Goal: Task Accomplishment & Management: Complete application form

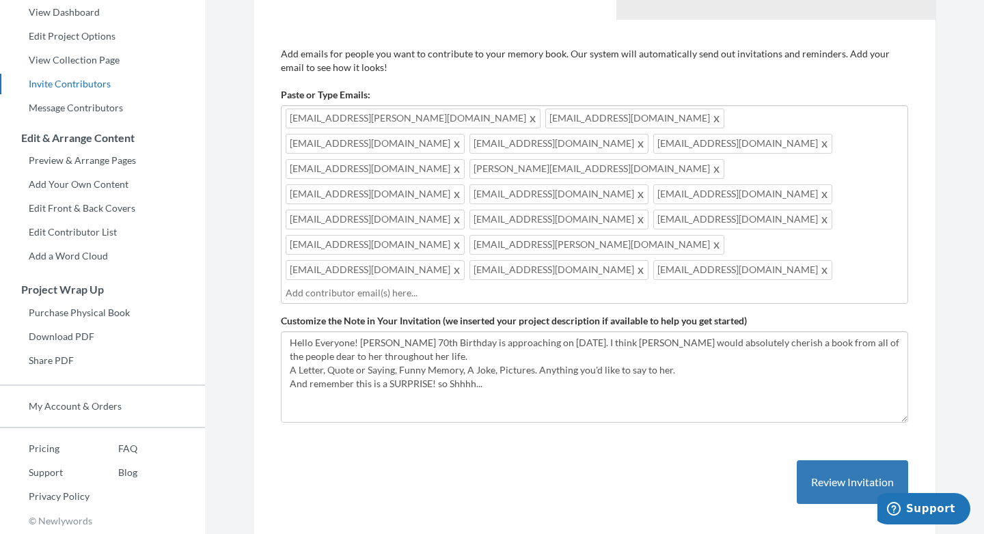
scroll to position [143, 0]
click at [847, 461] on button "Review Invitation" at bounding box center [852, 483] width 111 height 44
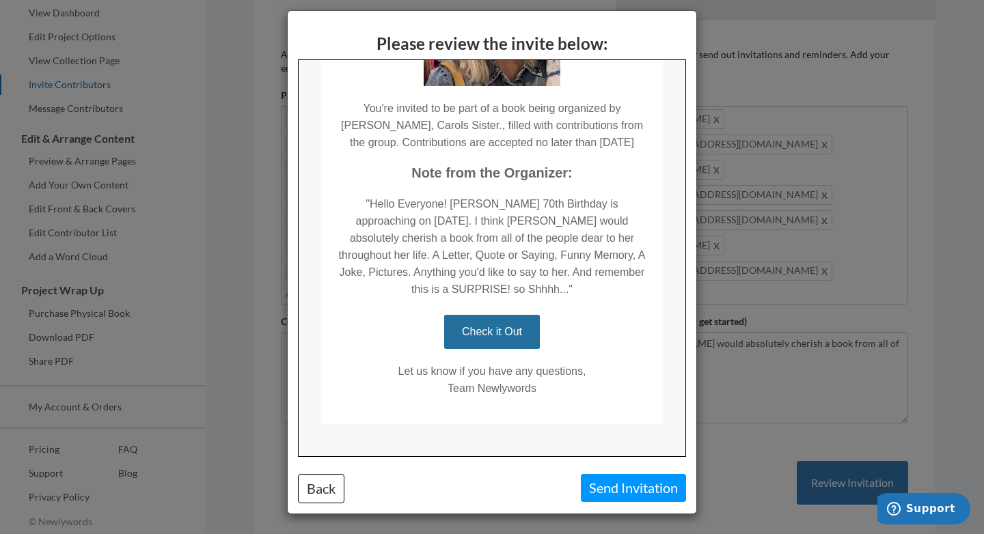
scroll to position [210, 0]
click at [328, 496] on button "Back" at bounding box center [321, 488] width 46 height 29
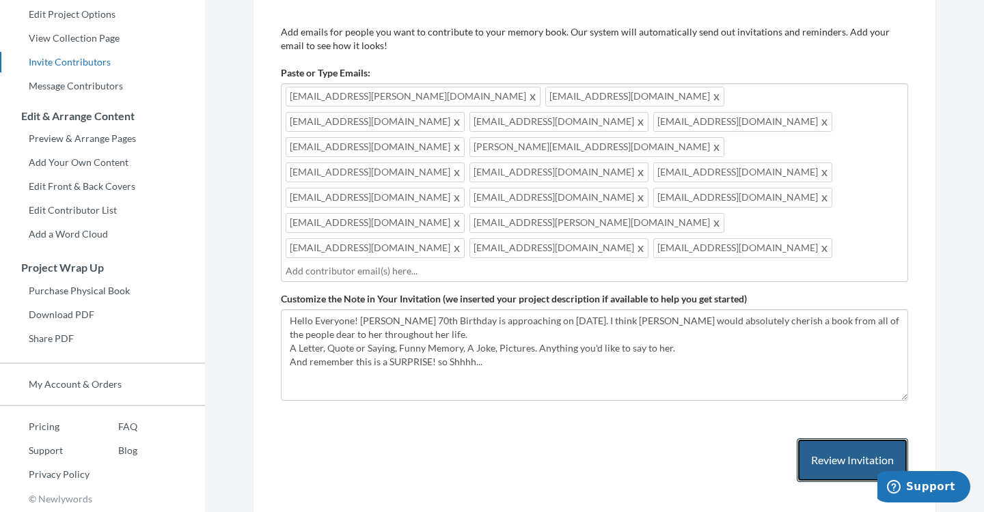
scroll to position [165, 0]
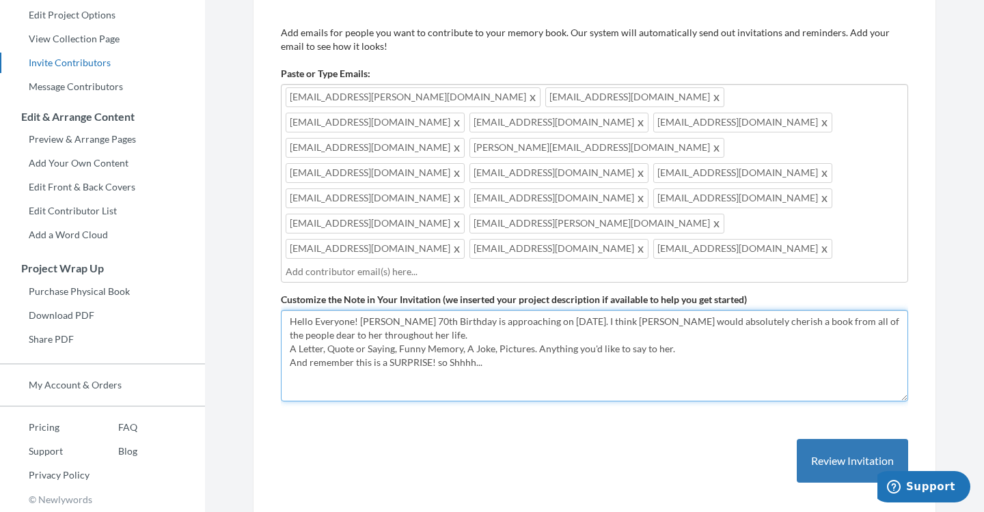
click at [673, 310] on textarea "Hello Everyone! [PERSON_NAME] 70th Birthday is approaching on [DATE]. I think […" at bounding box center [594, 356] width 627 height 92
type textarea "Hello Everyone! [PERSON_NAME] 70th Birthday is approaching on [DATE]. I think […"
drag, startPoint x: 287, startPoint y: 246, endPoint x: 506, endPoint y: 293, distance: 224.3
click at [506, 310] on textarea "Hello Everyone! [PERSON_NAME] 70th Birthday is approaching on [DATE]. I think […" at bounding box center [594, 356] width 627 height 92
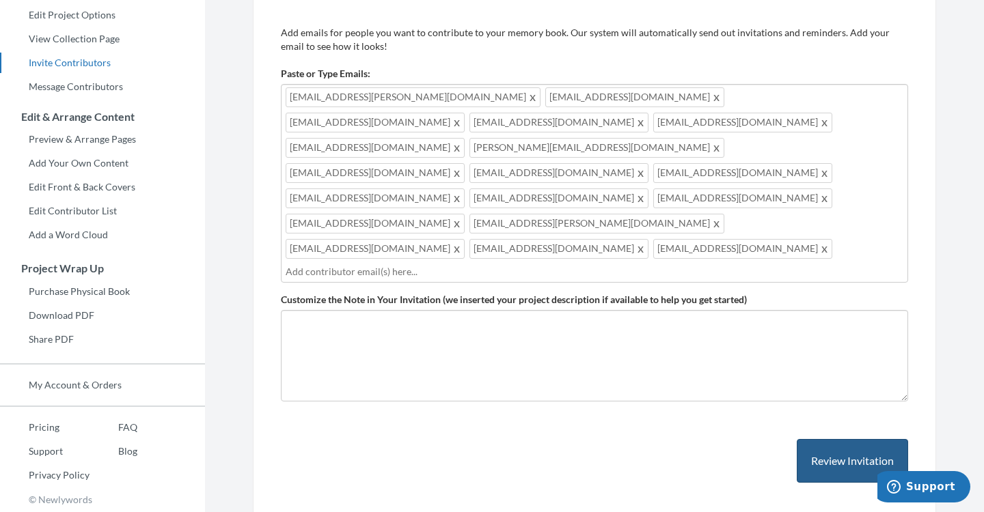
click at [837, 439] on button "Review Invitation" at bounding box center [852, 461] width 111 height 44
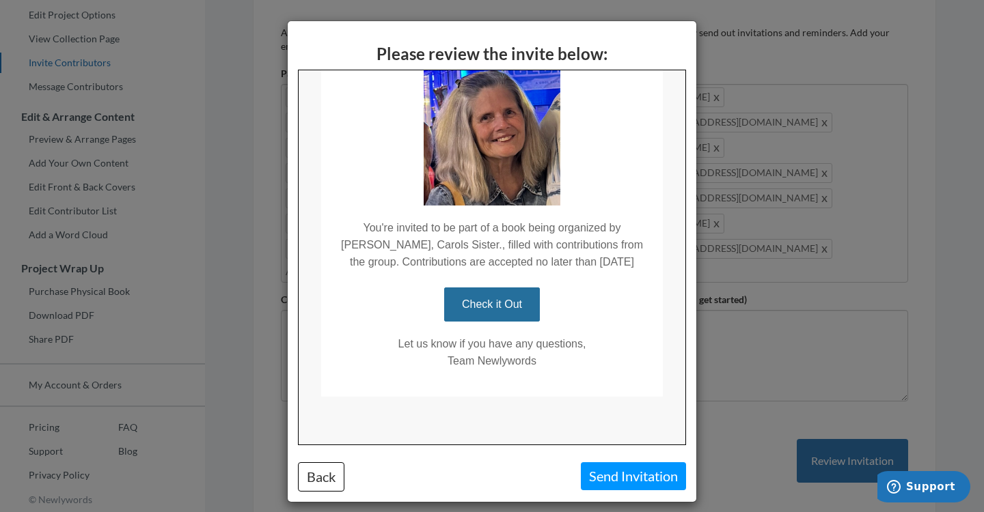
scroll to position [10, 0]
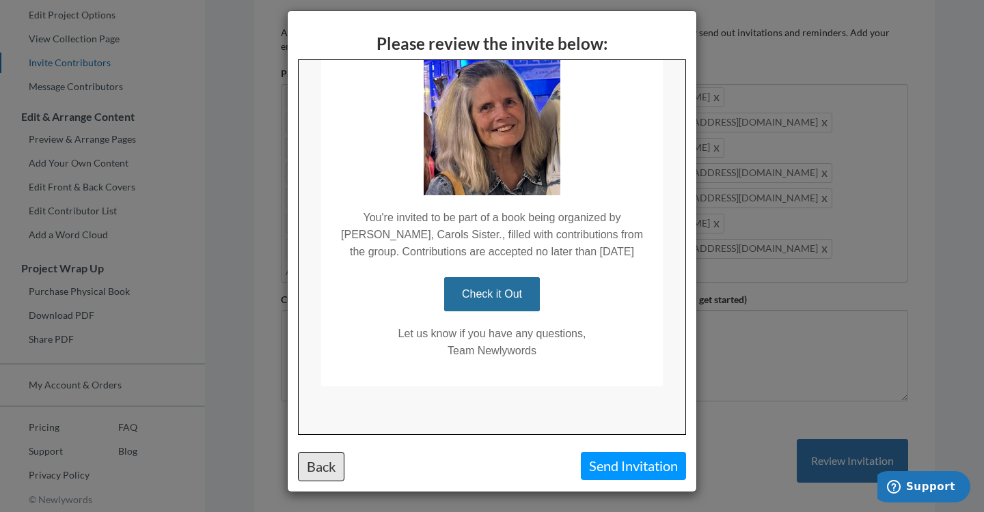
click at [317, 465] on button "Back" at bounding box center [321, 466] width 46 height 29
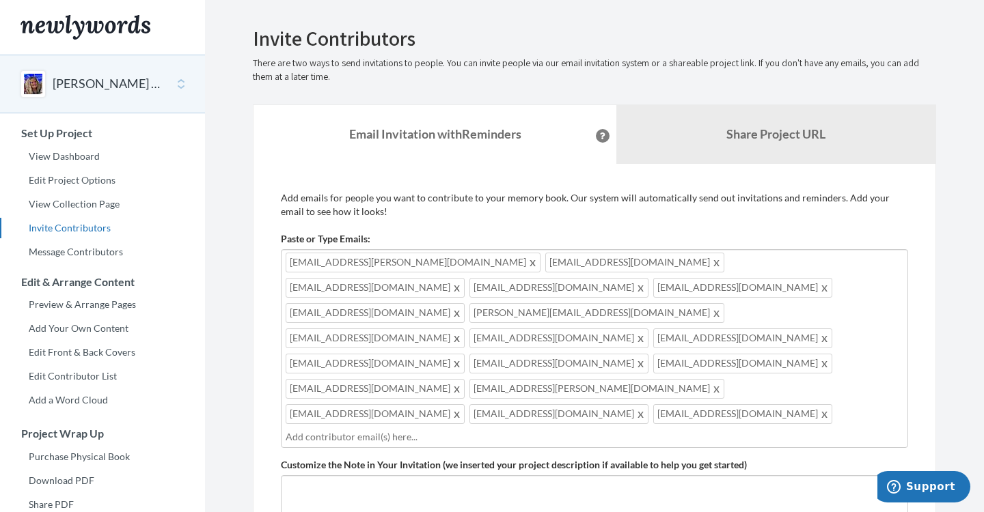
scroll to position [0, 0]
click at [73, 176] on link "Edit Project Options" at bounding box center [102, 180] width 205 height 20
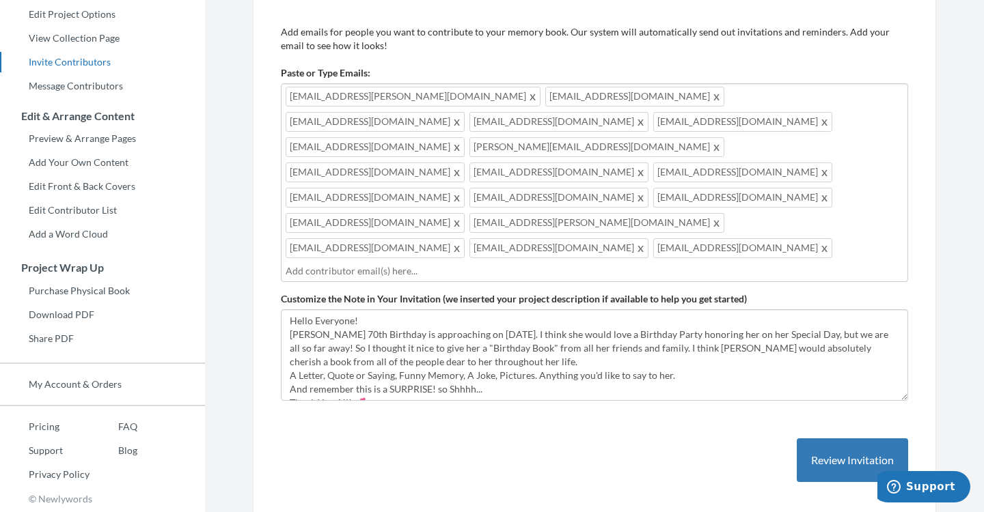
scroll to position [165, 0]
click at [854, 439] on button "Review Invitation" at bounding box center [852, 461] width 111 height 44
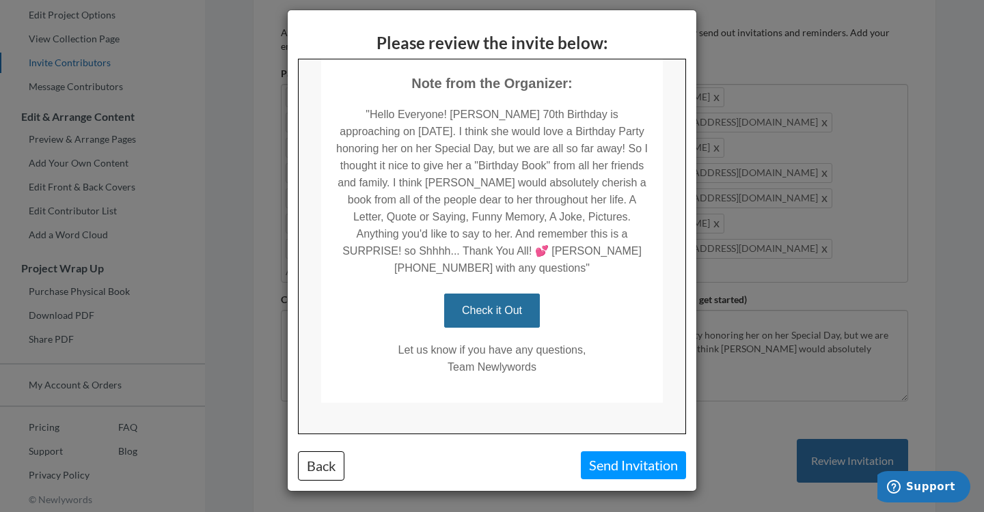
scroll to position [10, 0]
click at [631, 458] on button "Send Invitation" at bounding box center [633, 466] width 105 height 28
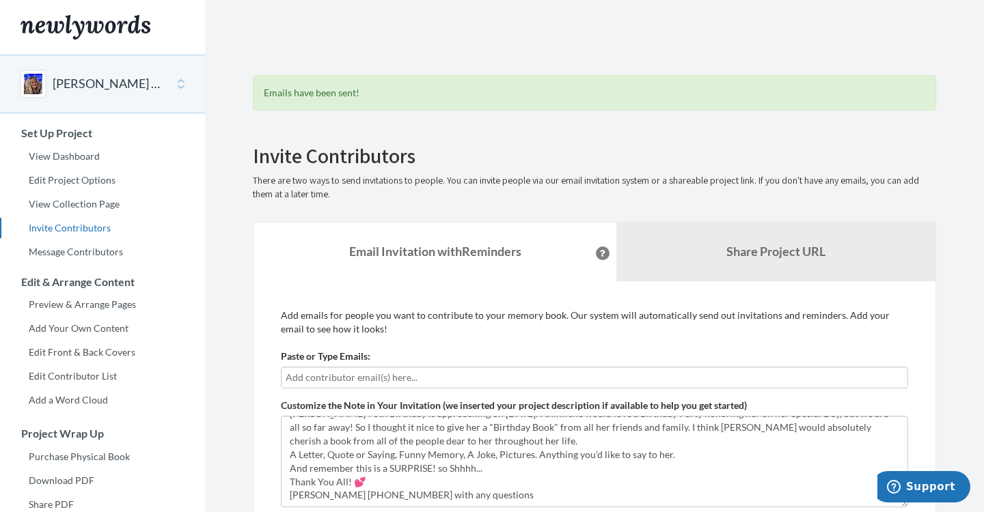
scroll to position [0, 0]
